Goal: Task Accomplishment & Management: Manage account settings

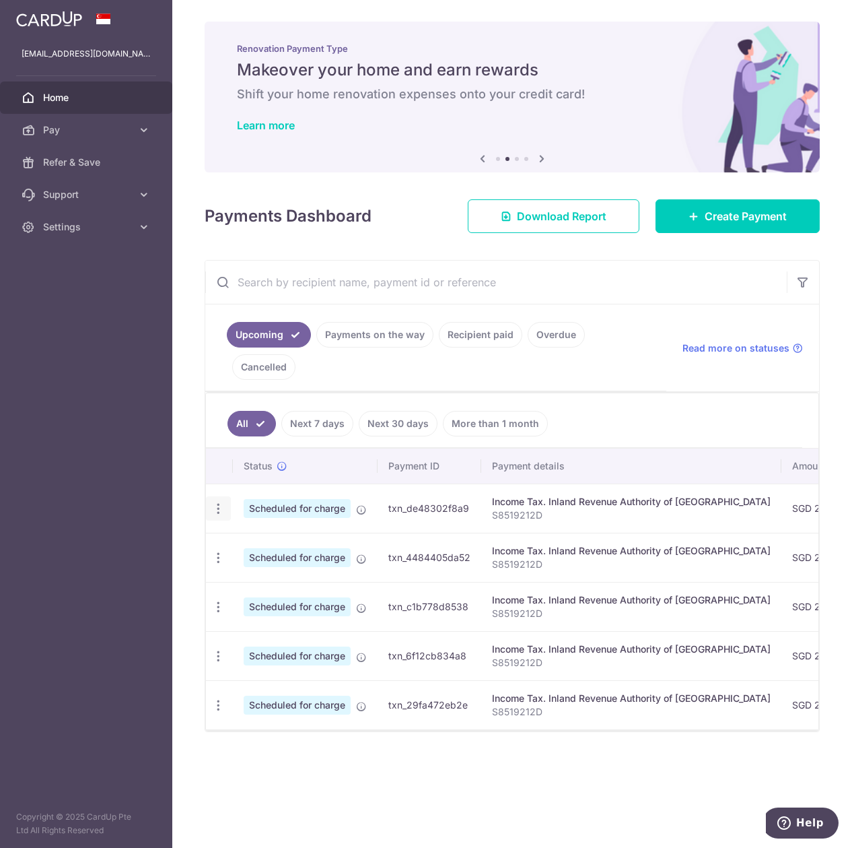
click at [211, 502] on icon "button" at bounding box center [218, 509] width 14 height 14
click at [253, 570] on span "Cancel payment" at bounding box center [290, 578] width 90 height 16
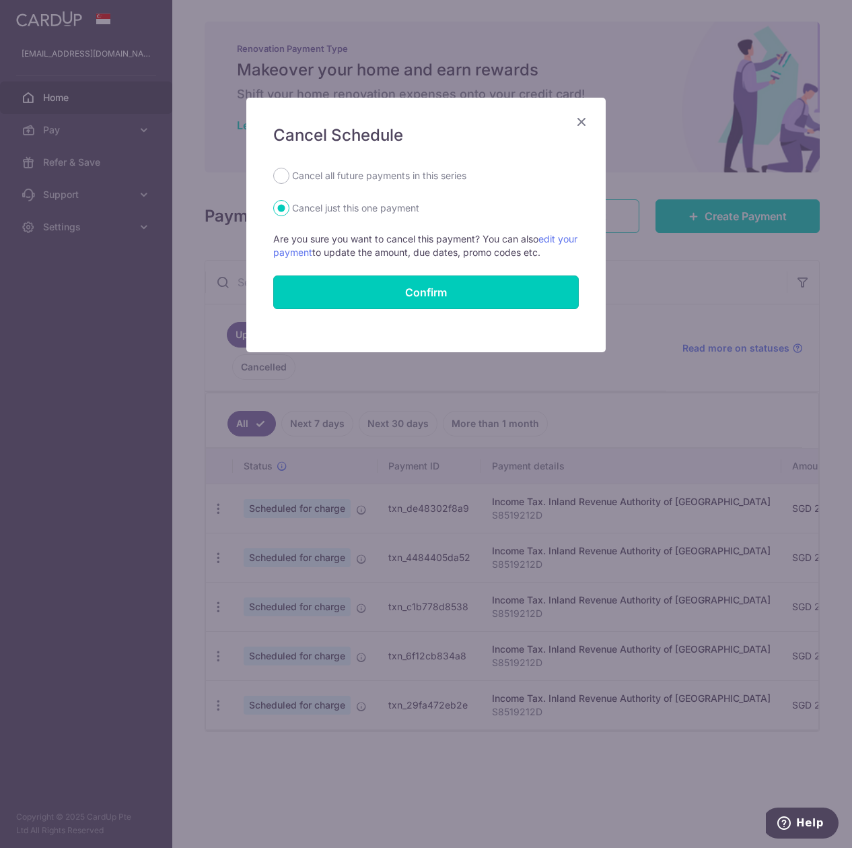
drag, startPoint x: 421, startPoint y: 284, endPoint x: 549, endPoint y: 123, distance: 205.5
click at [549, 123] on div "Cancel Schedule Cancel all future payments in this series Cancel just this one …" at bounding box center [425, 225] width 359 height 254
click at [356, 182] on label "Cancel all future payments in this series" at bounding box center [379, 176] width 174 height 16
click at [289, 182] on input "Cancel all future payments in this series" at bounding box center [281, 176] width 16 height 16
radio input "true"
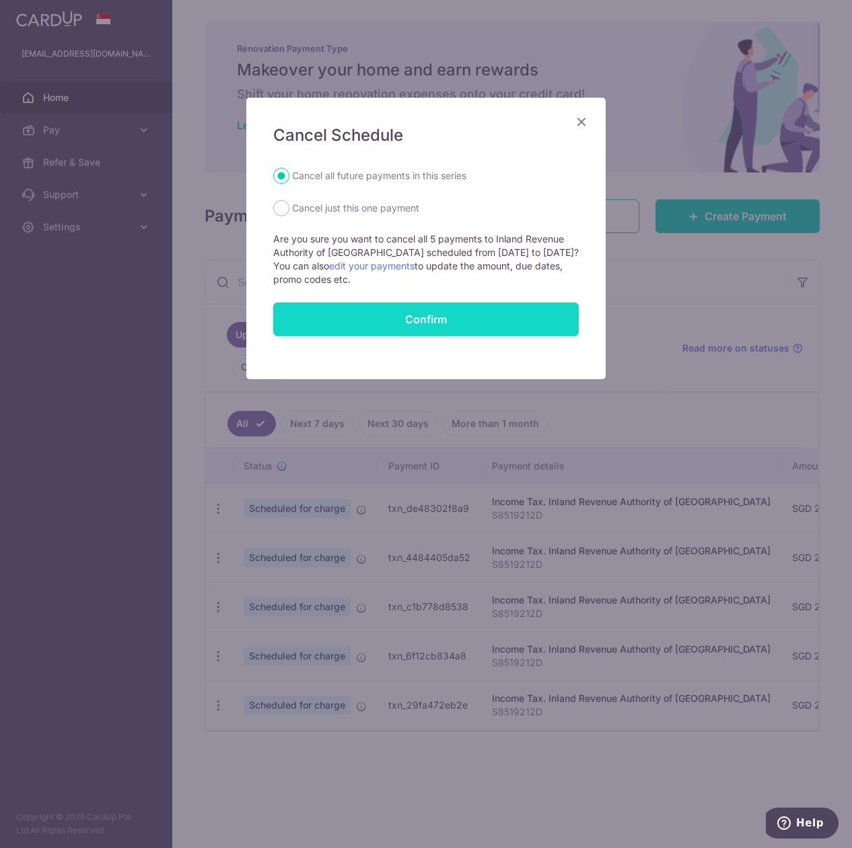
click at [387, 314] on button "Confirm" at bounding box center [426, 319] width 306 height 34
